Goal: Task Accomplishment & Management: Use online tool/utility

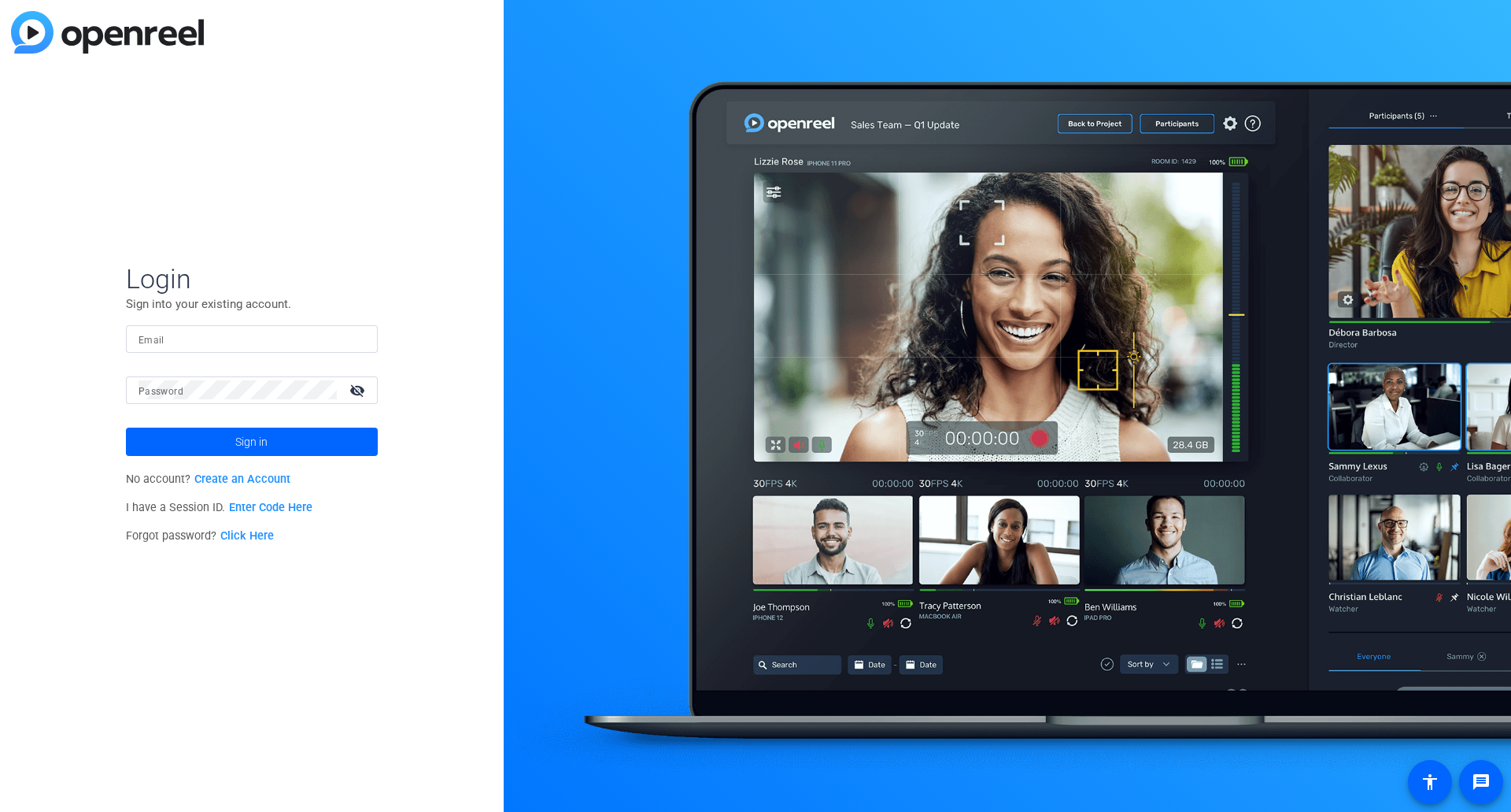
click at [197, 326] on div at bounding box center [252, 339] width 227 height 28
click at [217, 333] on input "[PERSON_NAME]." at bounding box center [252, 338] width 227 height 19
type input "[PERSON_NAME][EMAIL_ADDRESS][PERSON_NAME][DOMAIN_NAME]"
click at [171, 390] on mat-label "Password" at bounding box center [161, 391] width 45 height 11
click at [126, 427] on button "Sign in" at bounding box center [252, 441] width 252 height 28
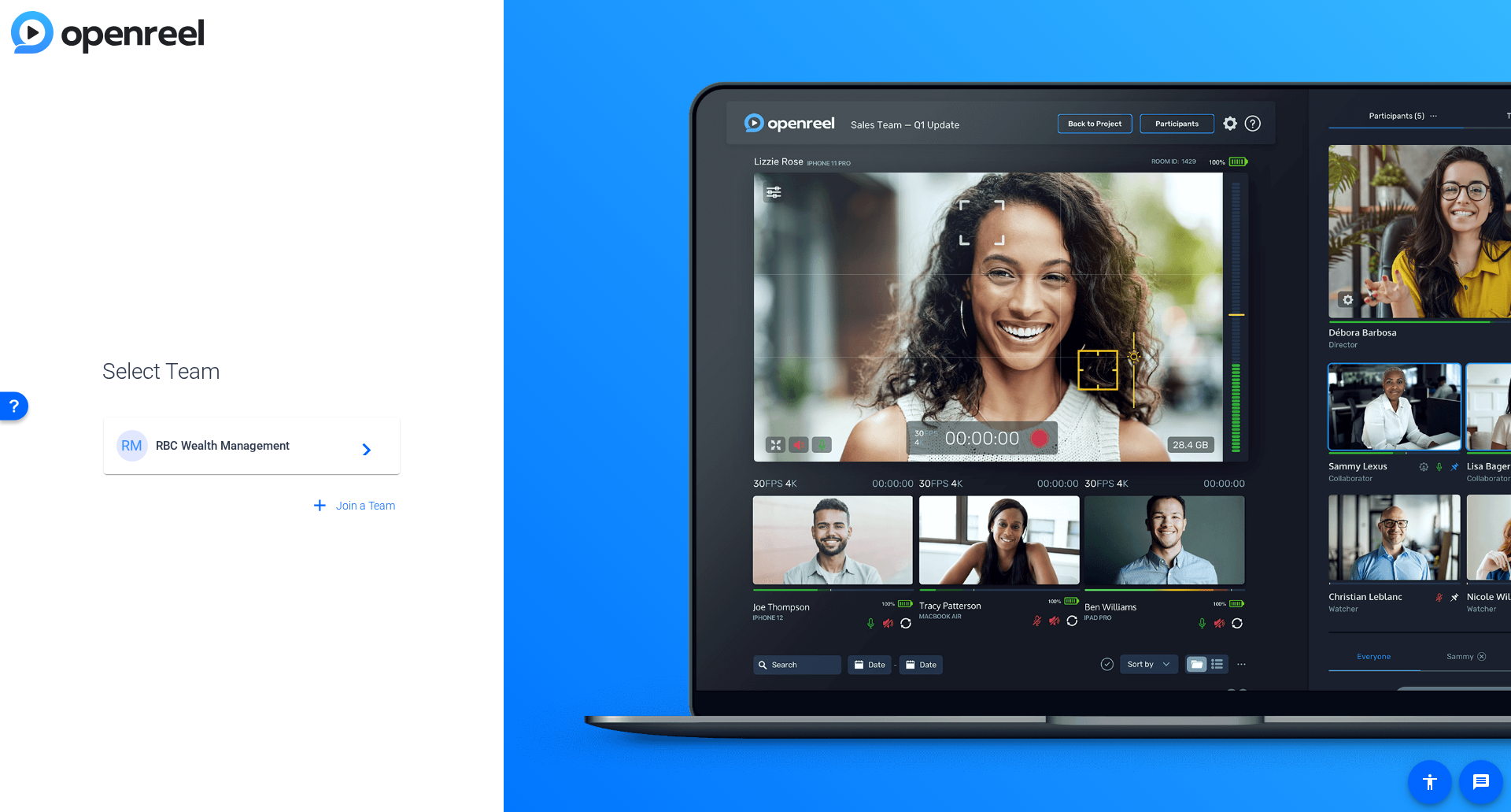
click at [259, 447] on span "RBC Wealth Management" at bounding box center [254, 445] width 197 height 14
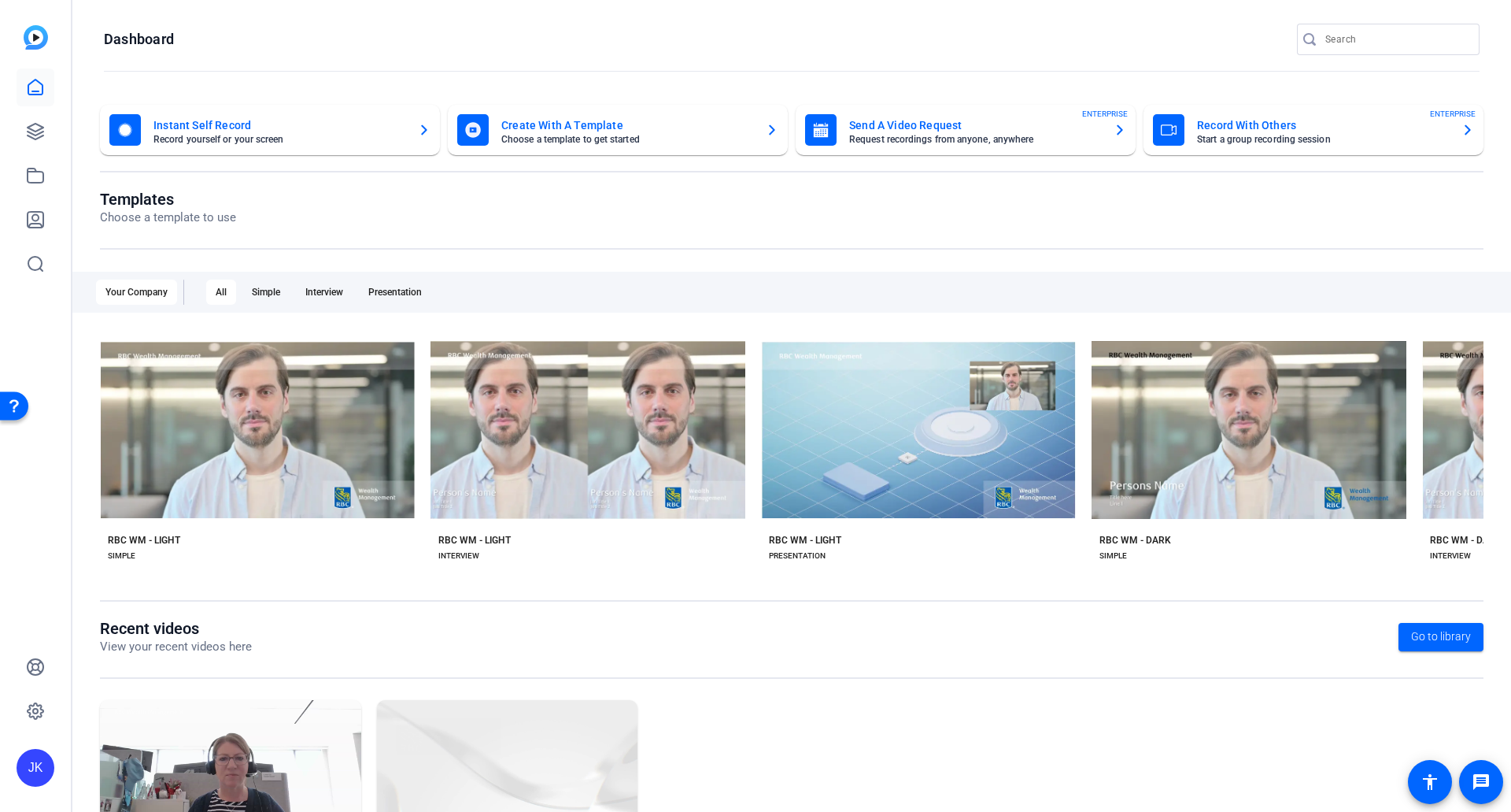
click at [887, 136] on mat-card-subtitle "Request recordings from anyone, anywhere" at bounding box center [975, 140] width 252 height 9
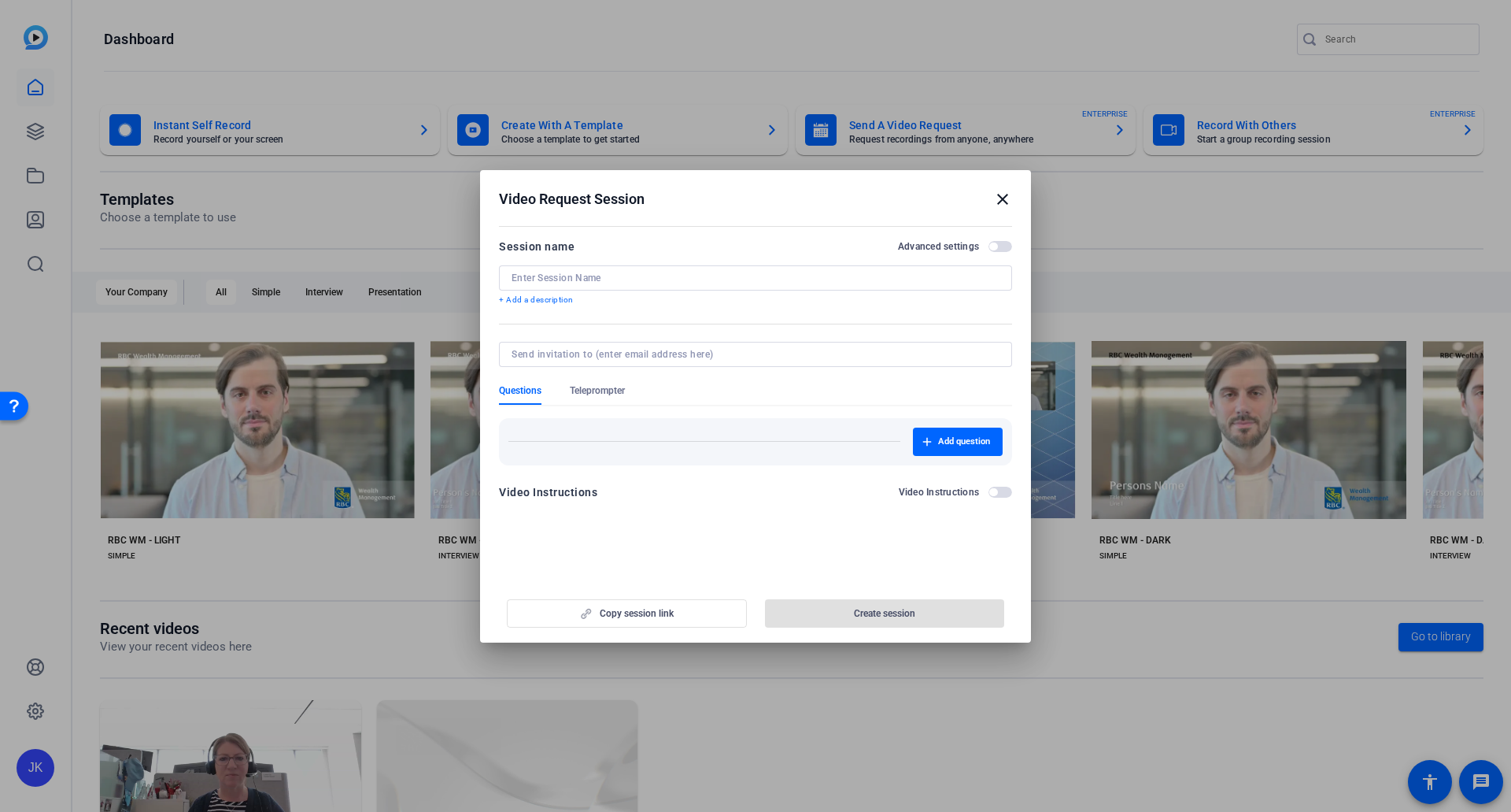
click at [1005, 198] on mat-icon "close" at bounding box center [1003, 199] width 19 height 19
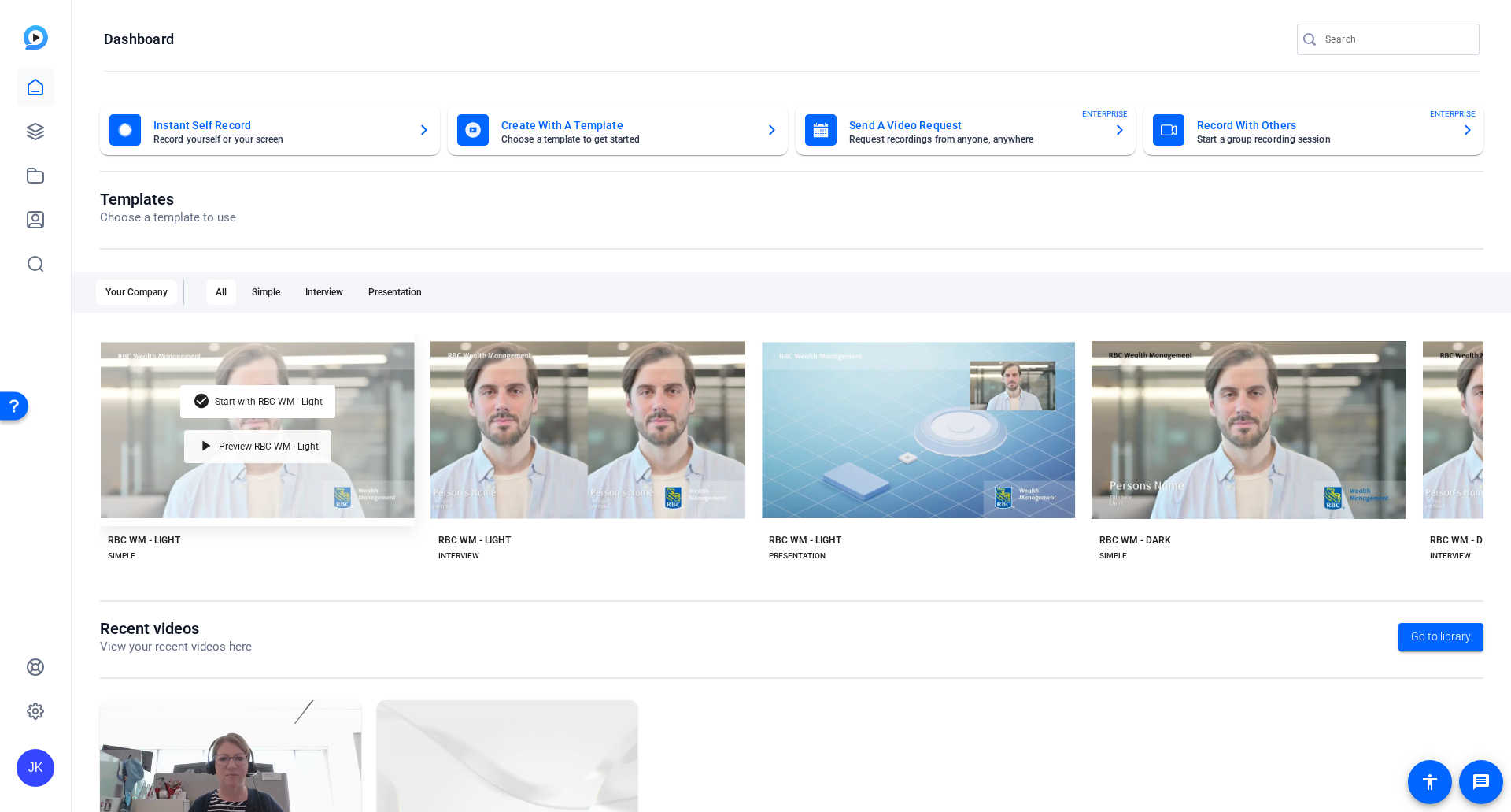
click at [294, 442] on span "Preview RBC WM - Light" at bounding box center [268, 446] width 100 height 9
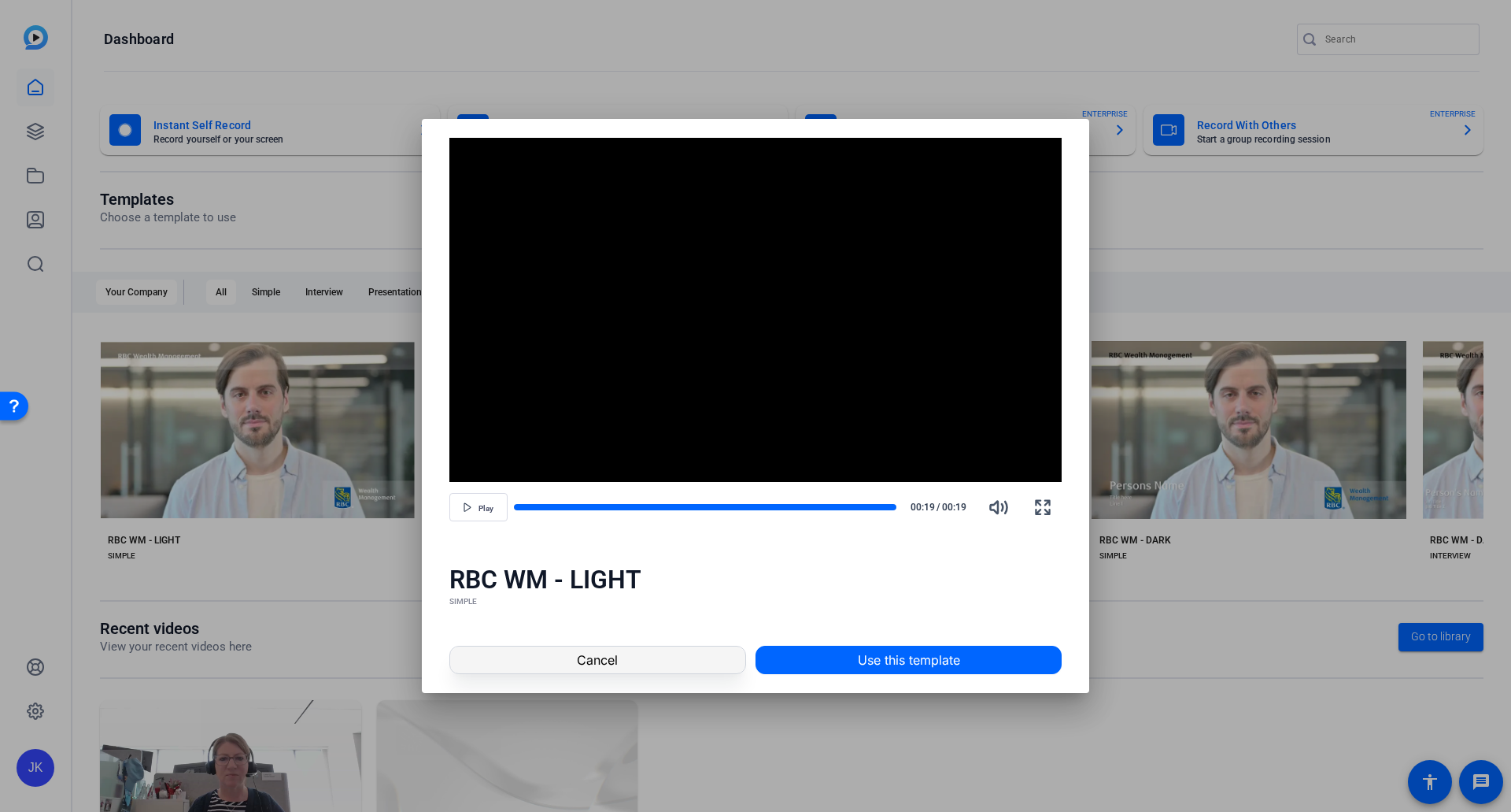
click at [616, 658] on span "Cancel" at bounding box center [597, 660] width 41 height 19
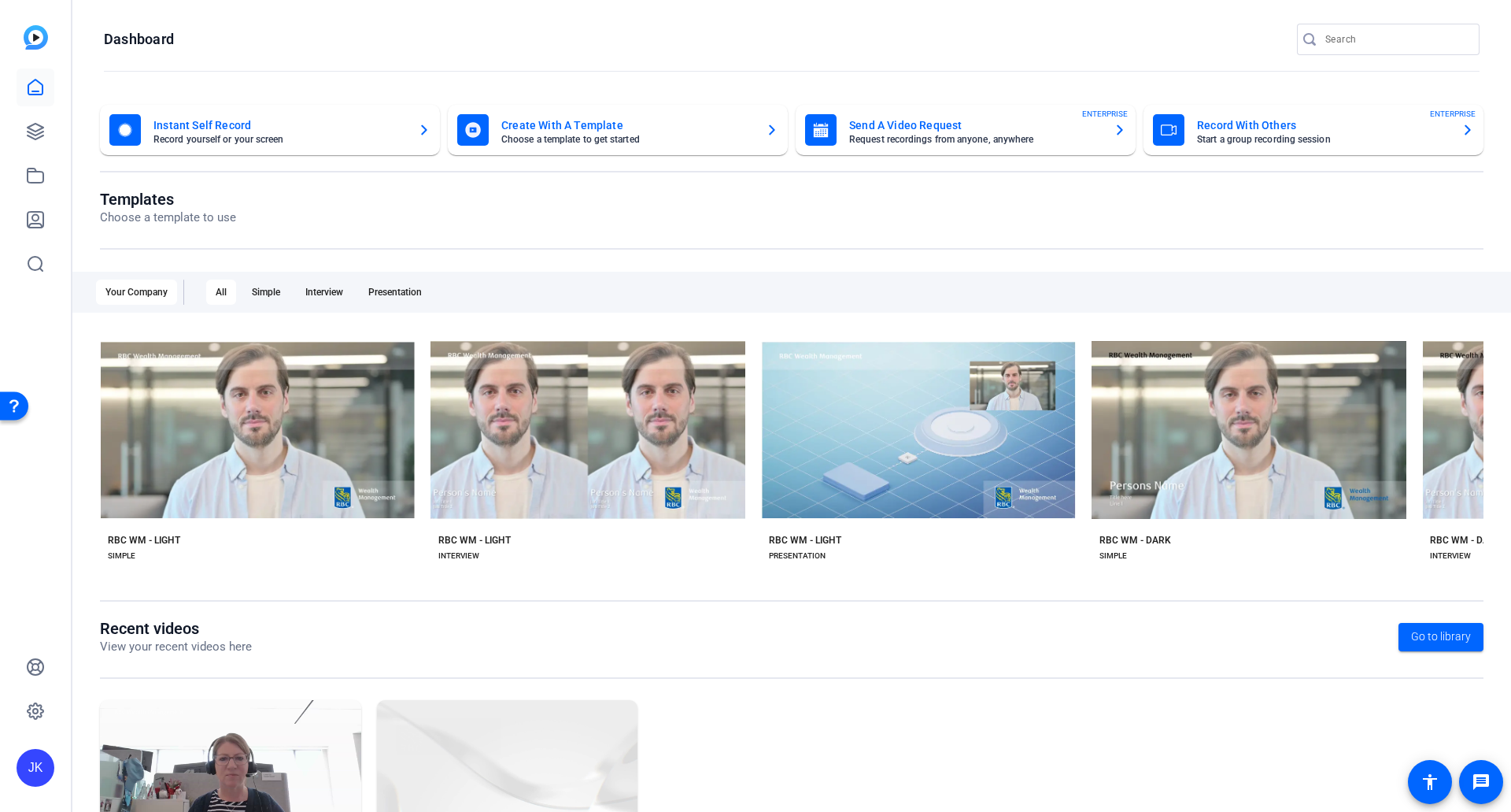
drag, startPoint x: 1341, startPoint y: 16, endPoint x: 1363, endPoint y: -22, distance: 43.9
click at [1363, 0] on html "Accessibility Screen-Reader Guide, Feedback, and Issue Reporting | New window J…" at bounding box center [755, 406] width 1511 height 812
click at [280, 128] on mat-card-title "Instant Self Record" at bounding box center [279, 125] width 252 height 19
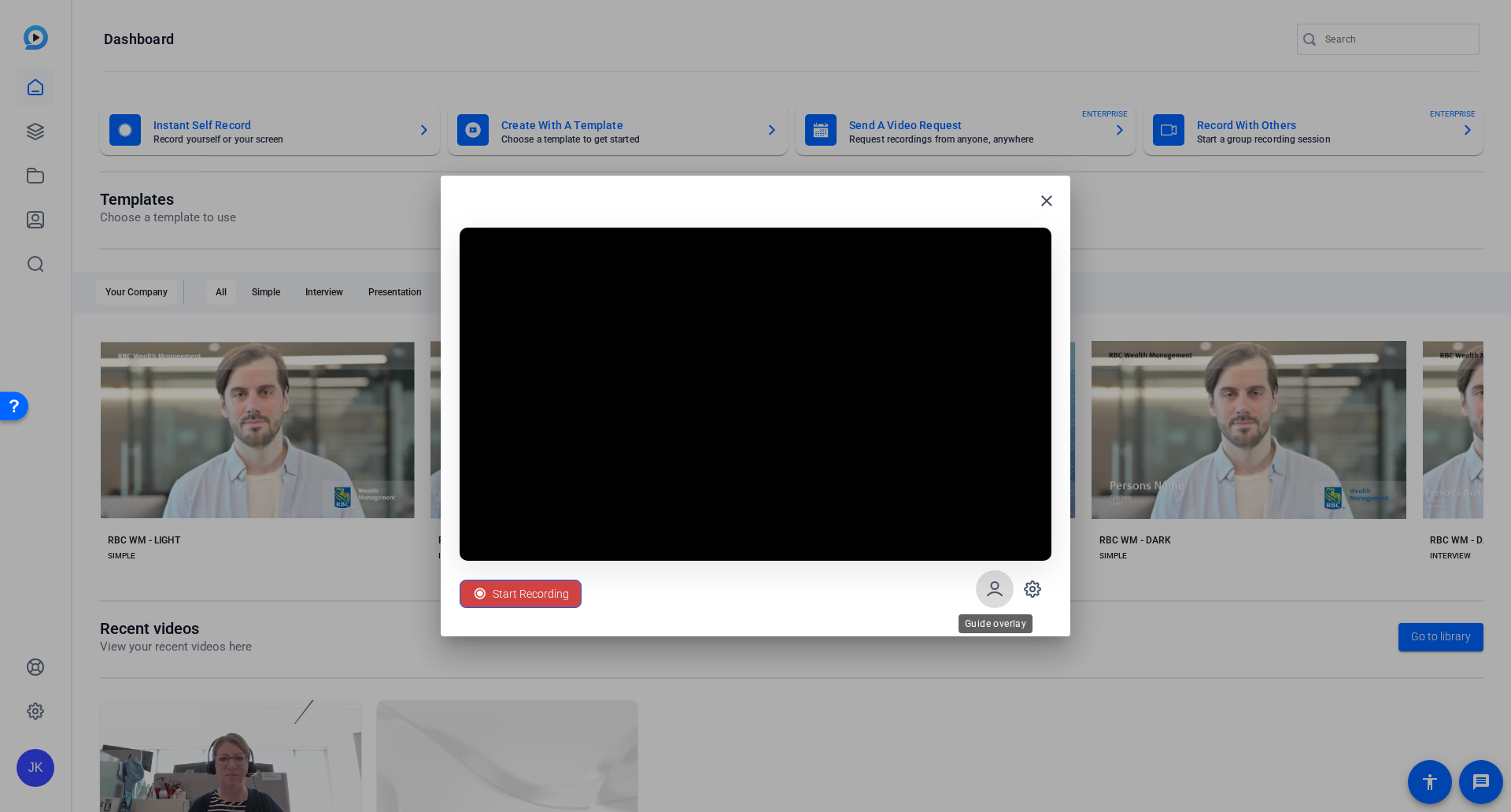
click at [998, 590] on icon at bounding box center [995, 589] width 19 height 19
click at [1054, 200] on mat-icon "close" at bounding box center [1047, 200] width 19 height 19
